Goal: Find specific page/section: Find specific page/section

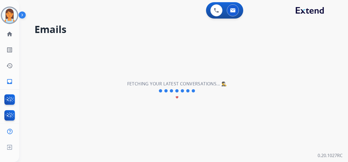
click at [217, 18] on div "0 Voice Interactions 0 Email Interactions" at bounding box center [224, 10] width 37 height 16
click at [217, 13] on img at bounding box center [216, 10] width 5 height 5
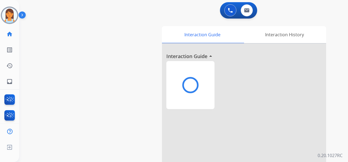
click at [235, 9] on div "0 Voice Interactions 0 Email Interactions" at bounding box center [238, 10] width 37 height 16
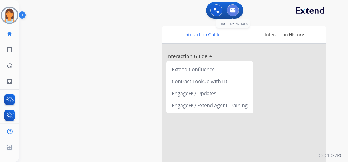
click at [237, 13] on button at bounding box center [233, 10] width 12 height 12
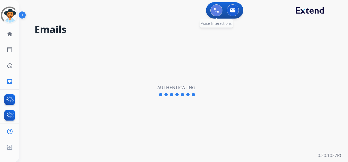
click at [217, 10] on img at bounding box center [216, 10] width 5 height 5
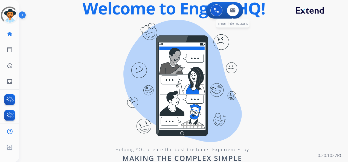
click at [238, 12] on div "0 Email Interactions" at bounding box center [233, 10] width 16 height 12
click at [235, 11] on button at bounding box center [233, 10] width 12 height 12
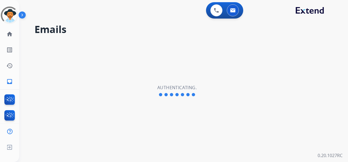
select select "**********"
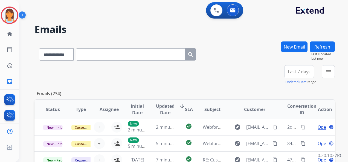
click at [292, 67] on button "Last 7 days" at bounding box center [299, 71] width 30 height 13
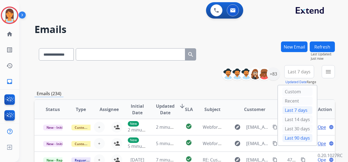
click at [297, 136] on div "Last 90 days" at bounding box center [297, 138] width 30 height 8
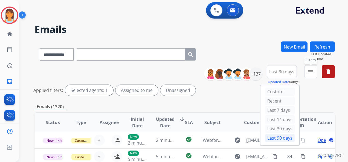
click at [310, 74] on mat-icon "menu" at bounding box center [310, 72] width 7 height 7
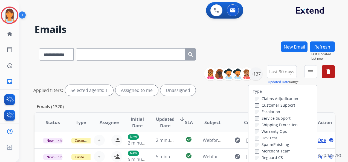
click at [282, 106] on label "Customer Support" at bounding box center [275, 105] width 40 height 5
click at [286, 124] on label "Shipping Protection" at bounding box center [276, 125] width 43 height 5
click at [274, 158] on label "Reguard CS" at bounding box center [269, 157] width 28 height 5
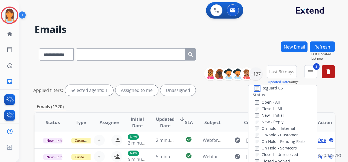
scroll to position [77, 0]
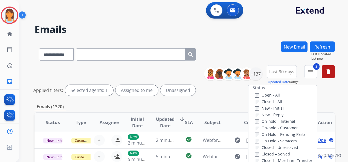
click at [271, 107] on label "New - Initial" at bounding box center [269, 108] width 29 height 5
click at [270, 114] on label "New - Reply" at bounding box center [269, 114] width 28 height 5
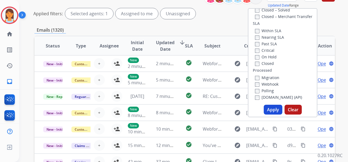
scroll to position [80, 0]
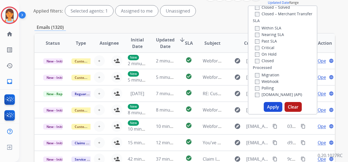
click at [270, 109] on button "Apply" at bounding box center [273, 107] width 19 height 10
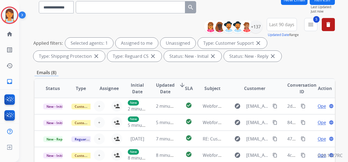
scroll to position [57, 0]
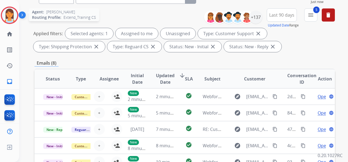
click at [13, 13] on img at bounding box center [9, 15] width 15 height 15
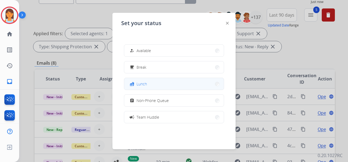
scroll to position [86, 0]
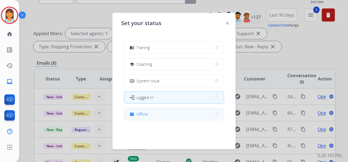
click at [152, 117] on button "work_off Offline" at bounding box center [174, 115] width 100 height 12
